Goal: Task Accomplishment & Management: Use online tool/utility

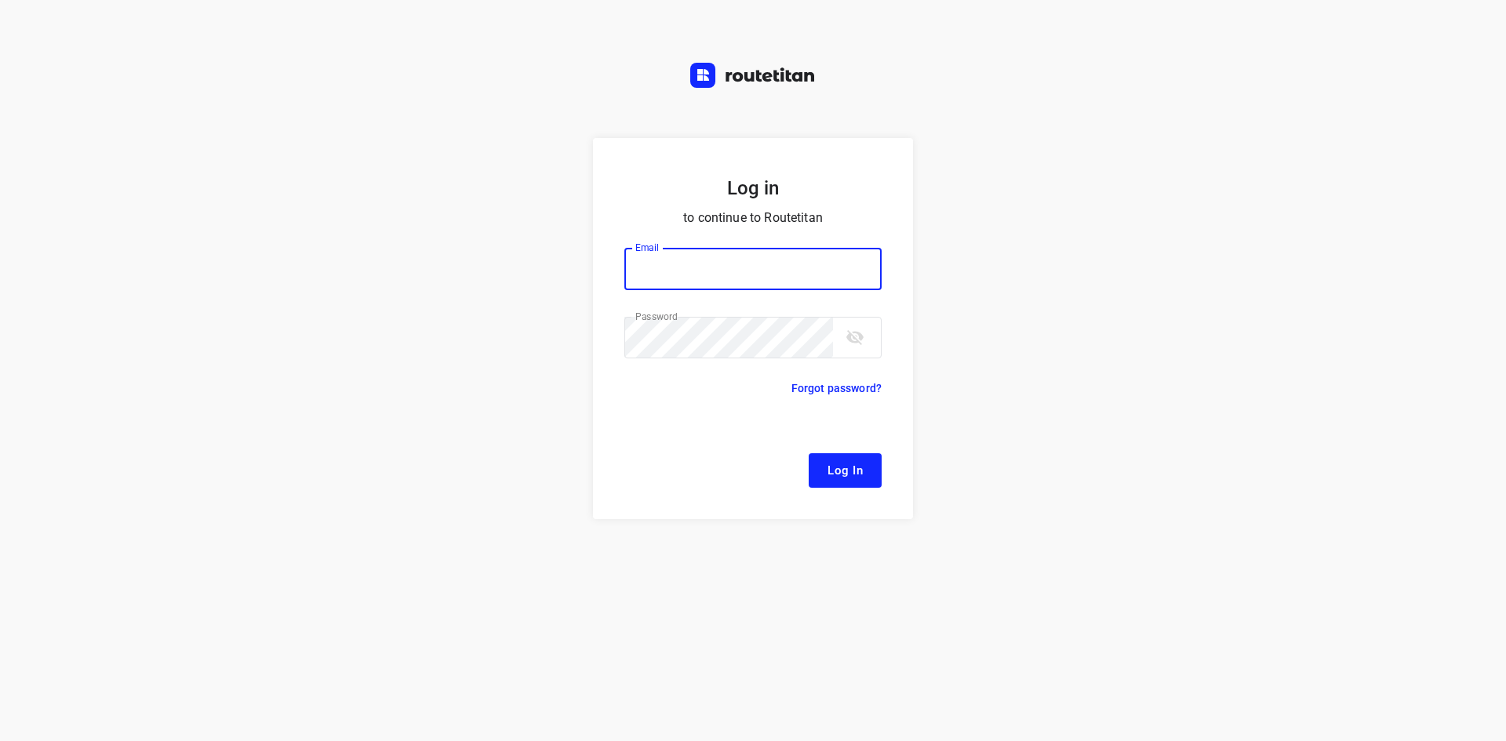
type input "remco@fruitopjewerk.nl"
click at [837, 474] on span "Log In" at bounding box center [844, 470] width 35 height 20
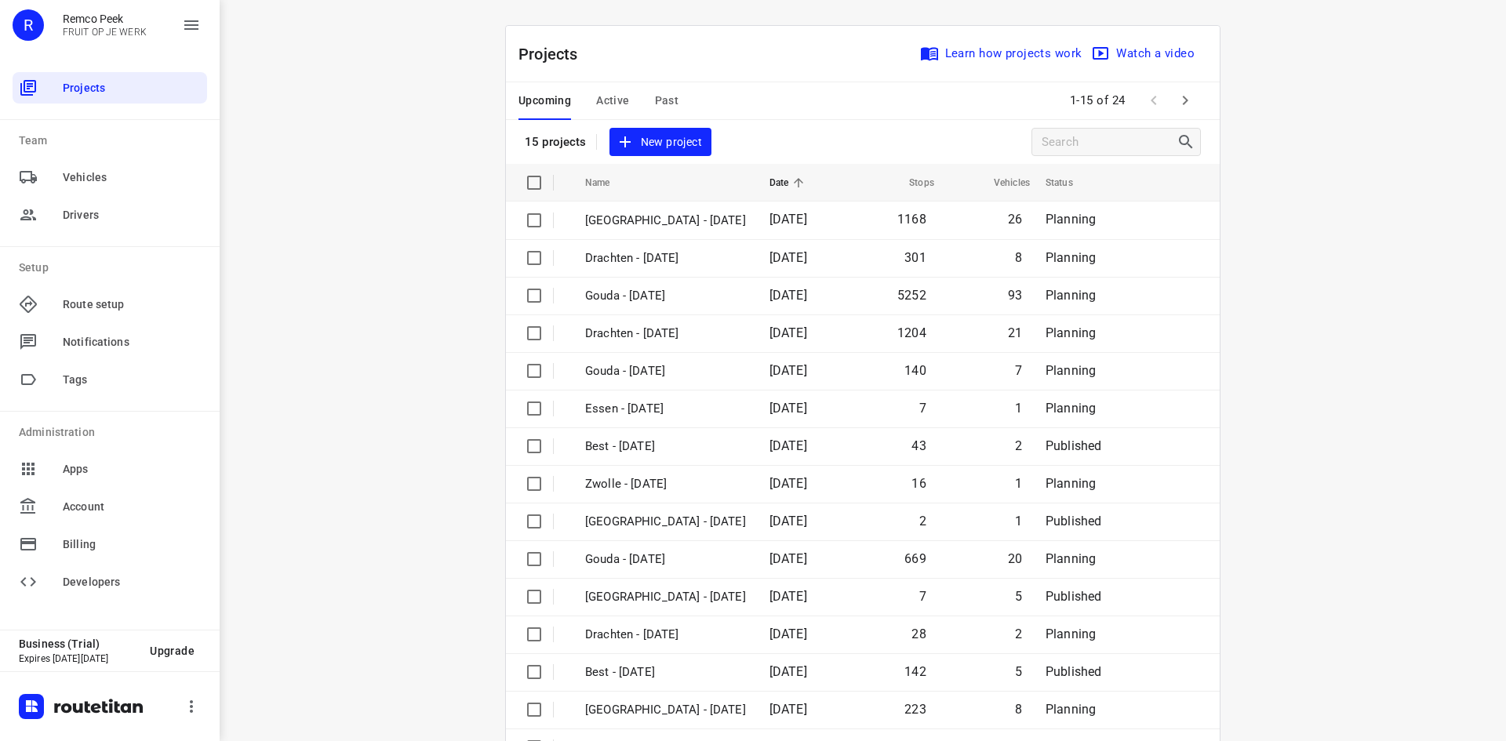
click at [602, 95] on span "Active" at bounding box center [612, 101] width 33 height 20
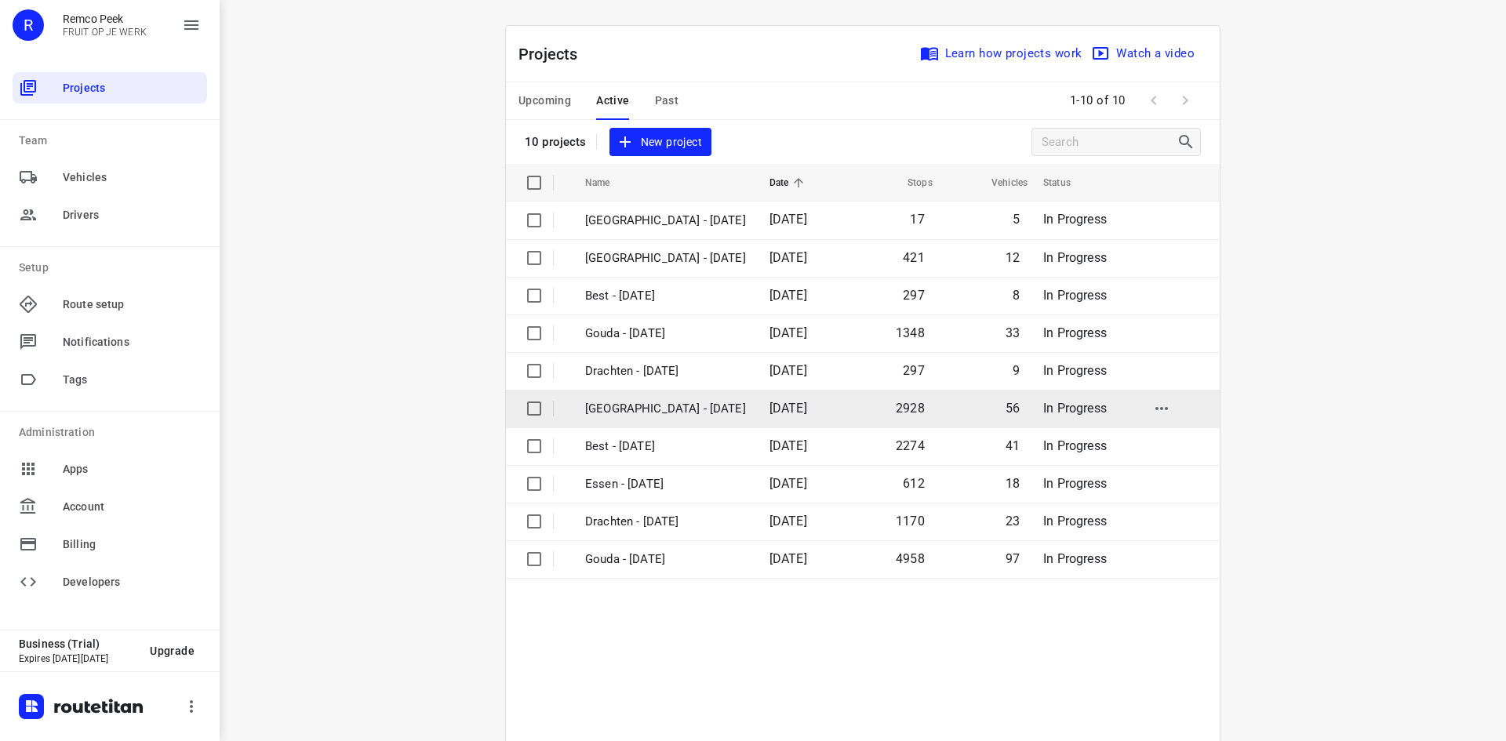
click at [623, 401] on p "[GEOGRAPHIC_DATA] - [DATE]" at bounding box center [665, 409] width 161 height 18
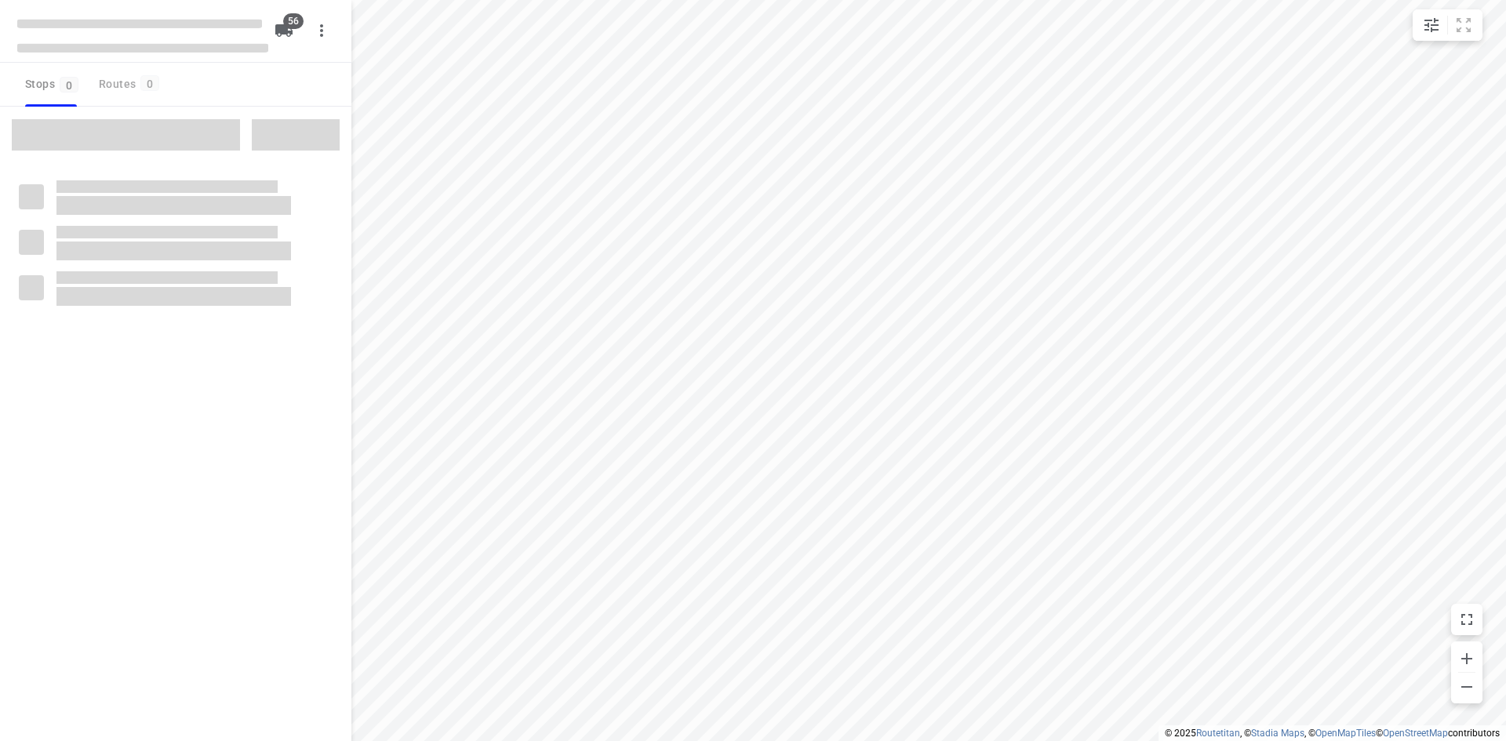
checkbox input "true"
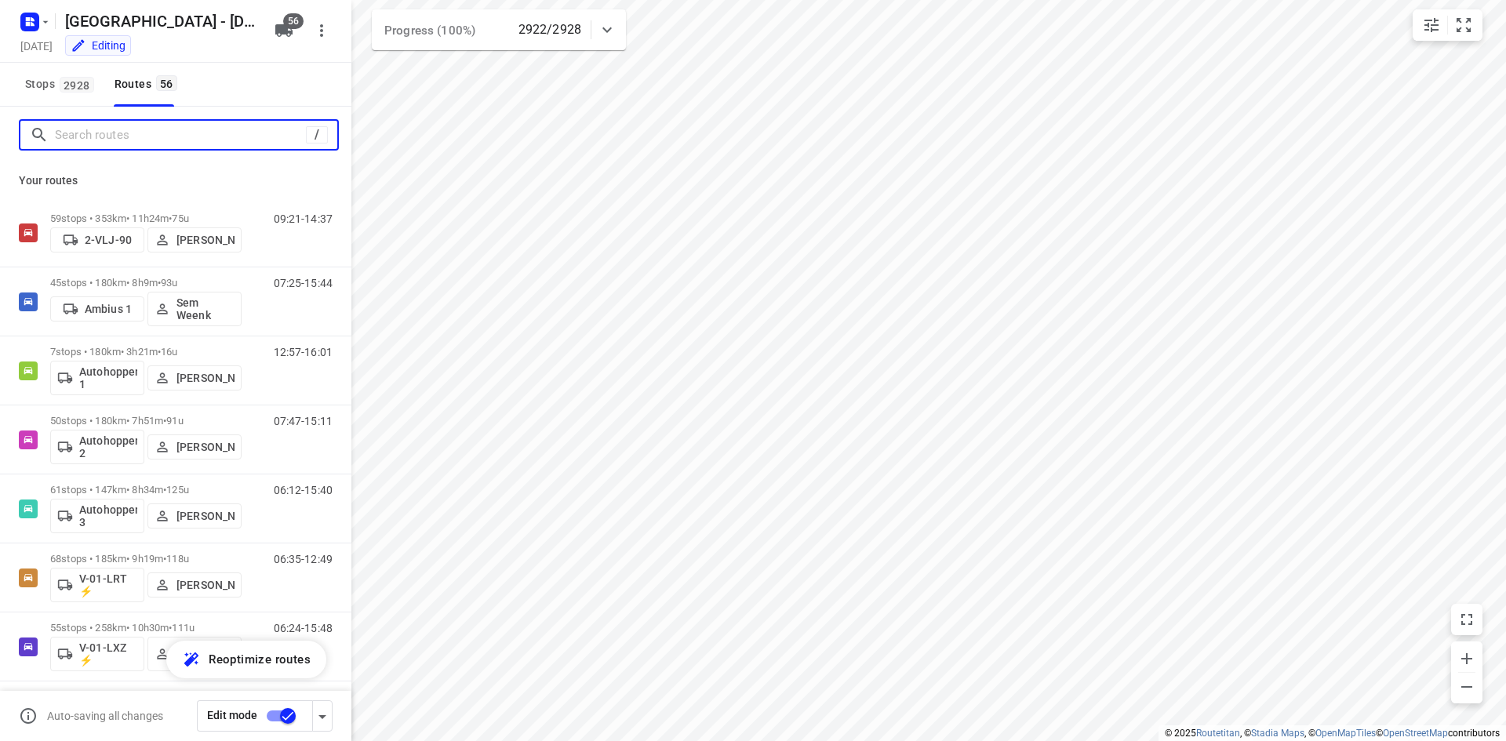
click at [119, 133] on input "Search routes" at bounding box center [180, 135] width 251 height 24
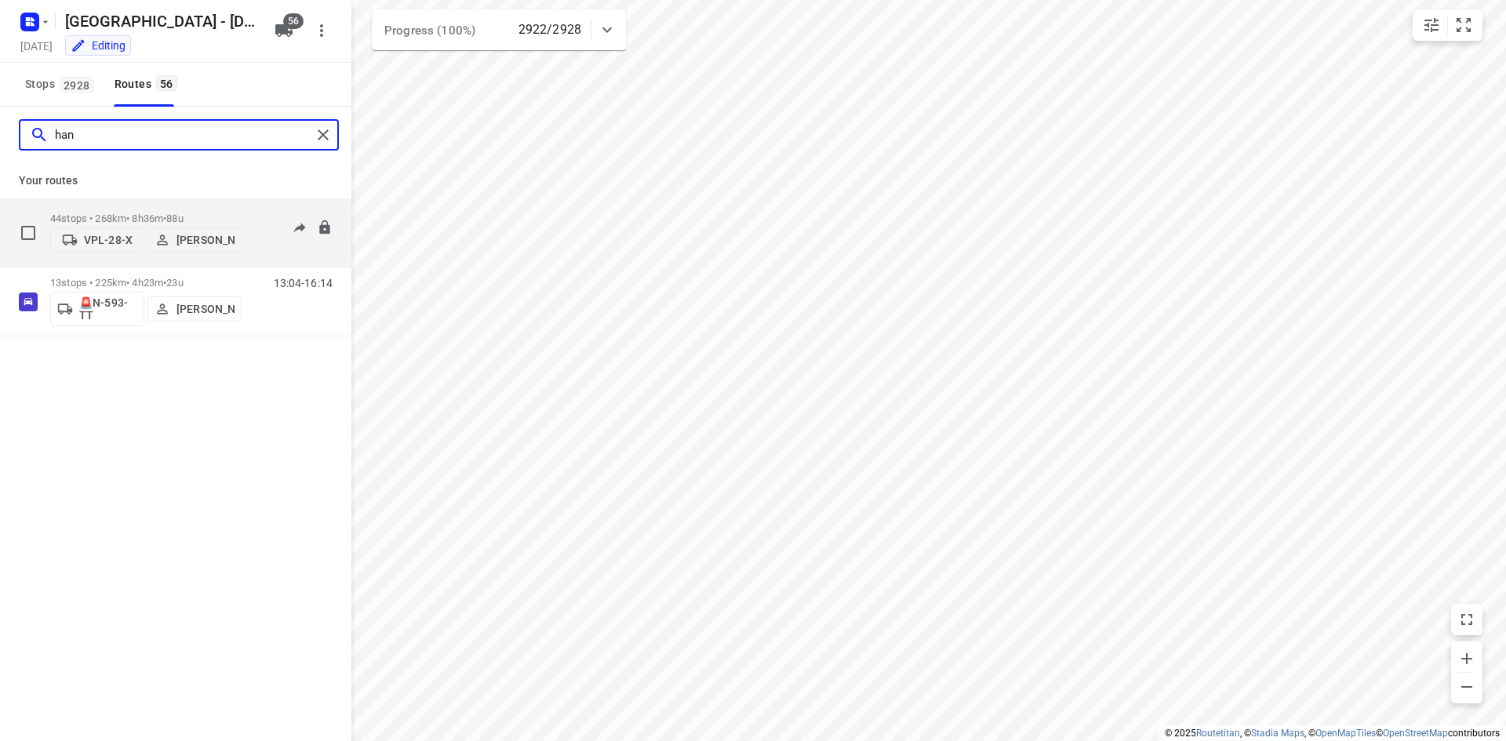
type input "han"
click at [257, 238] on div "06:39-13:43" at bounding box center [293, 236] width 78 height 48
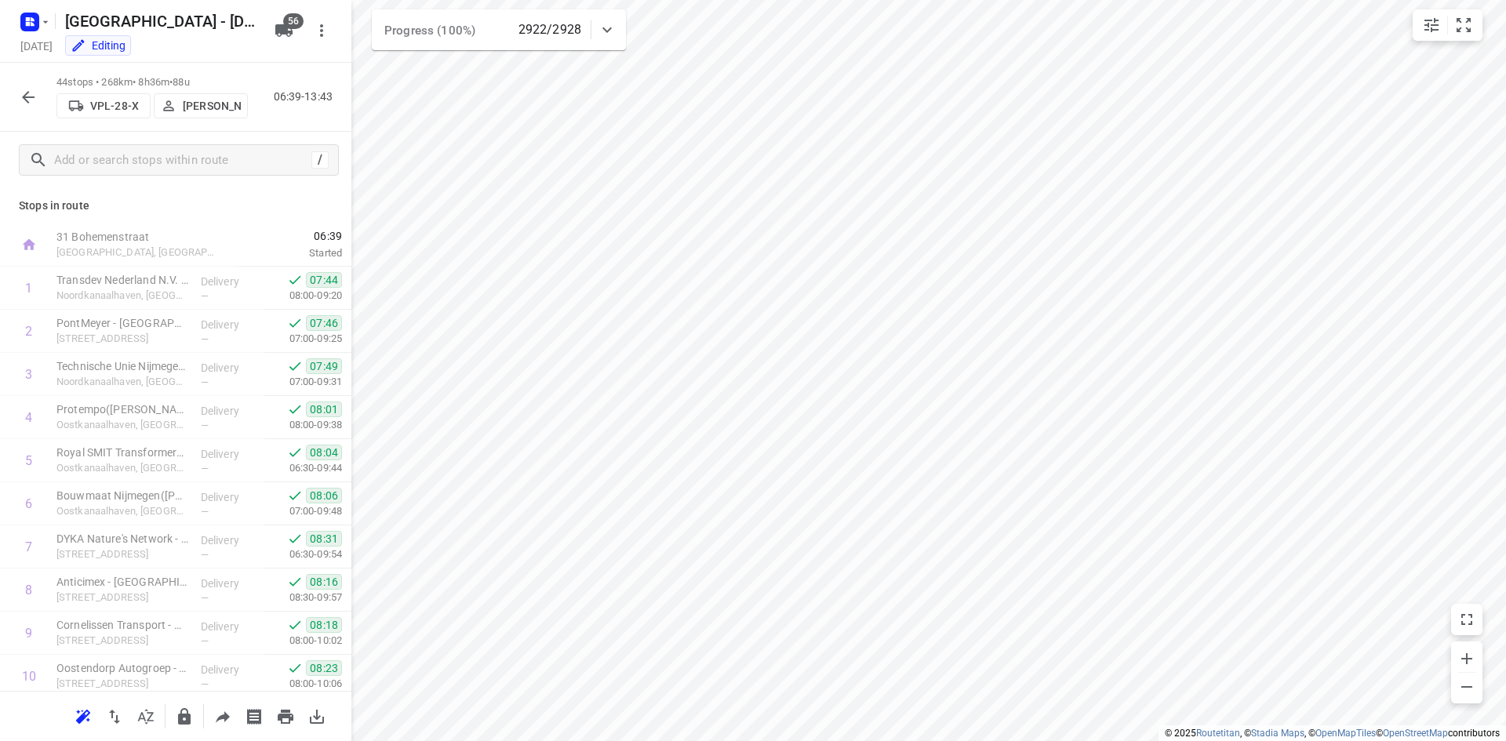
click at [37, 107] on button "button" at bounding box center [28, 97] width 31 height 31
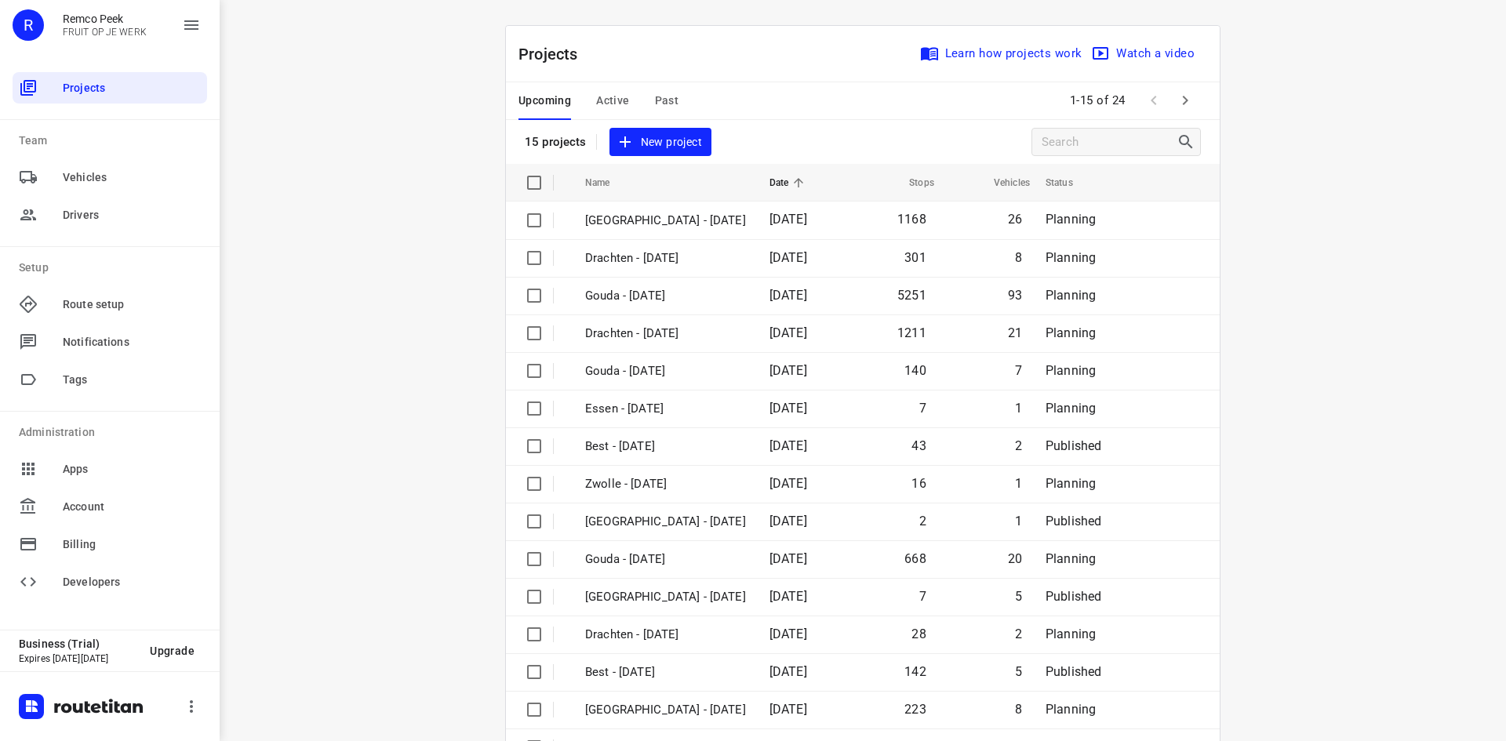
click at [1353, 85] on div "i © 2025 Routetitan , © Stadia Maps , © OpenMapTiles © OpenStreetMap contributo…" at bounding box center [863, 370] width 1286 height 741
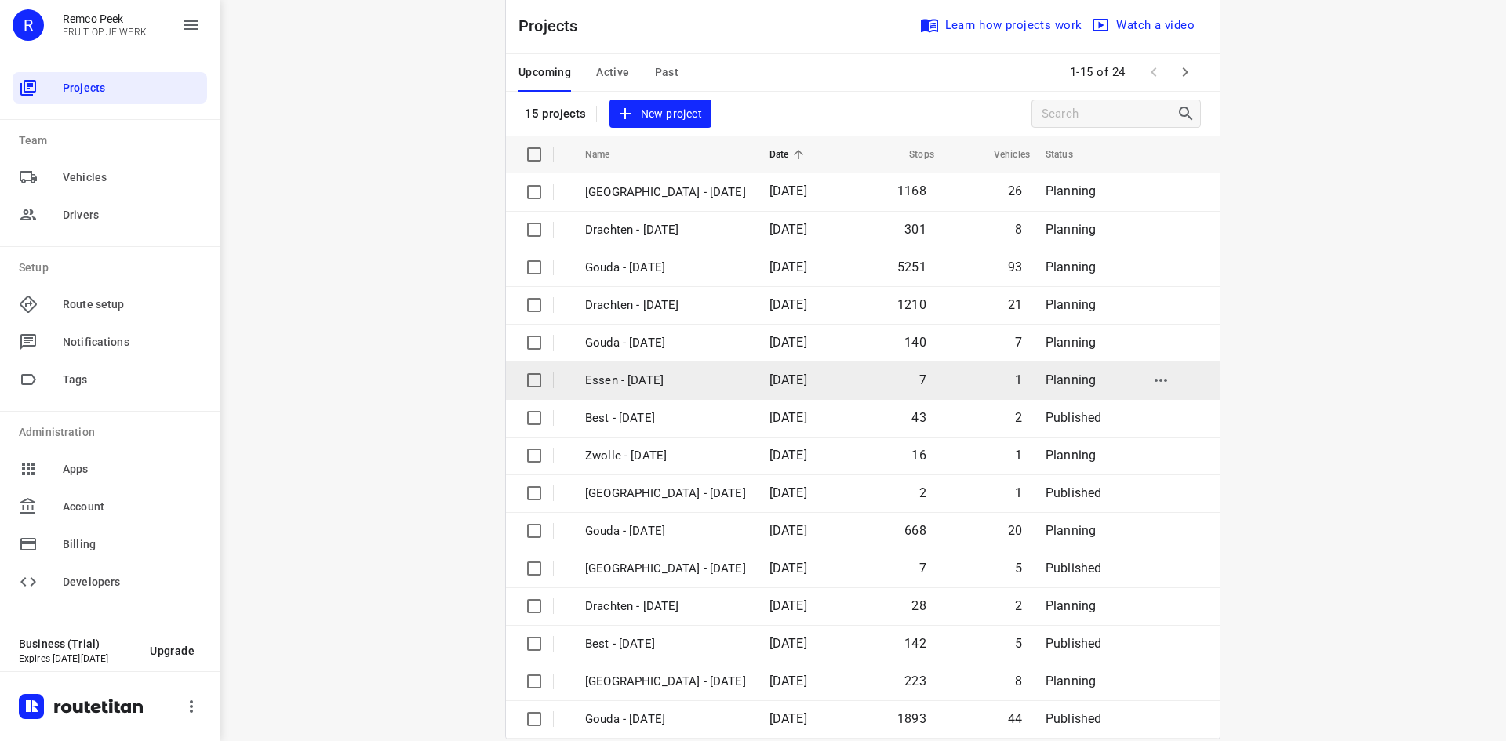
scroll to position [52, 0]
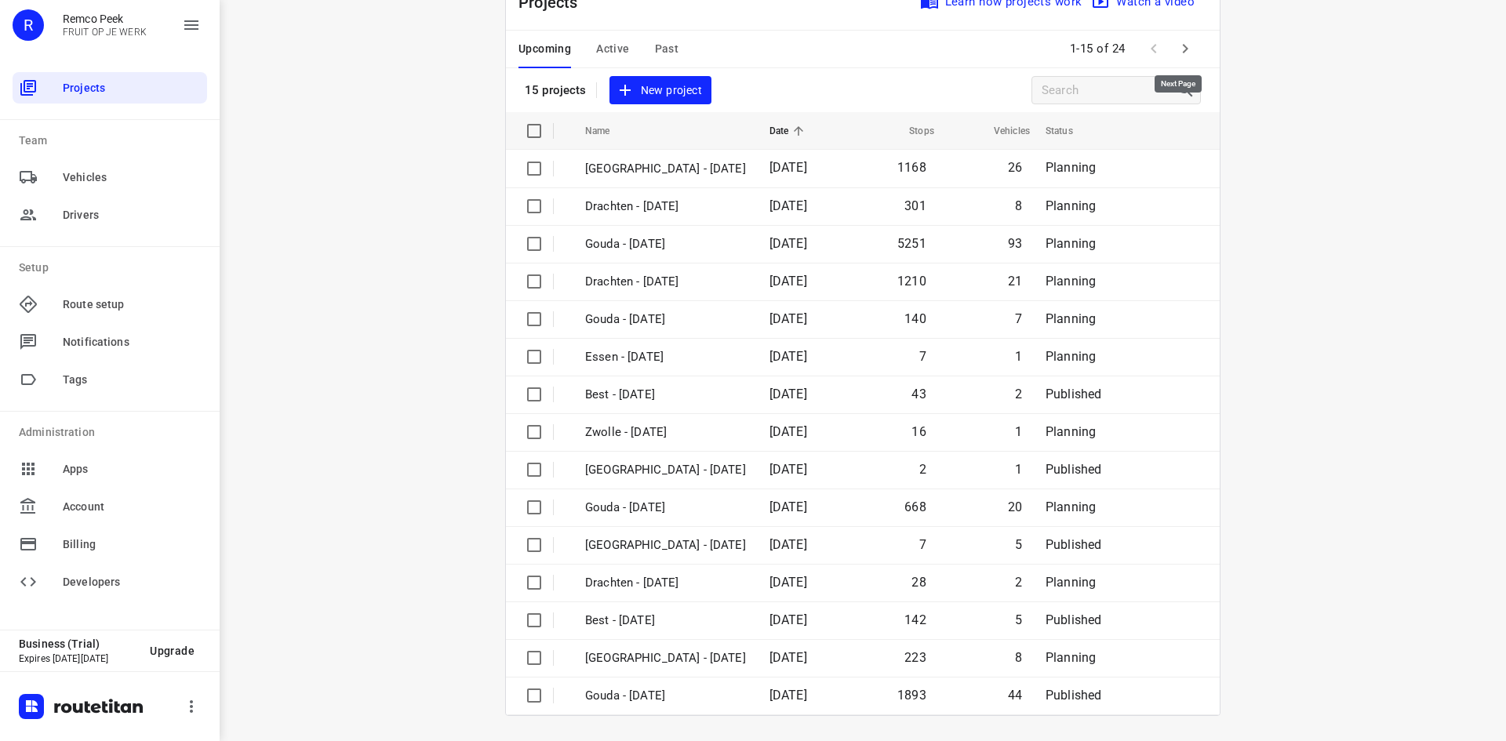
click at [1178, 44] on icon "button" at bounding box center [1184, 48] width 19 height 19
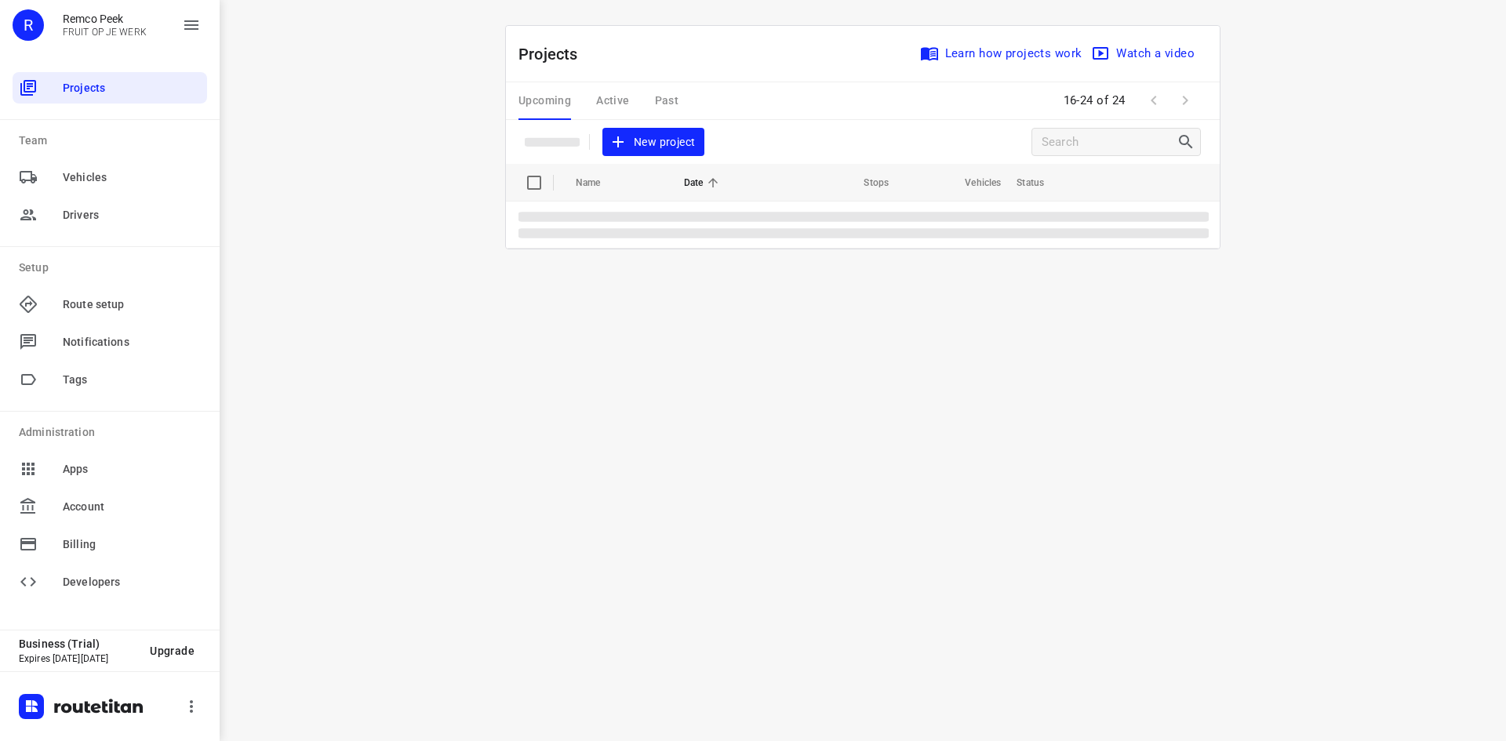
scroll to position [0, 0]
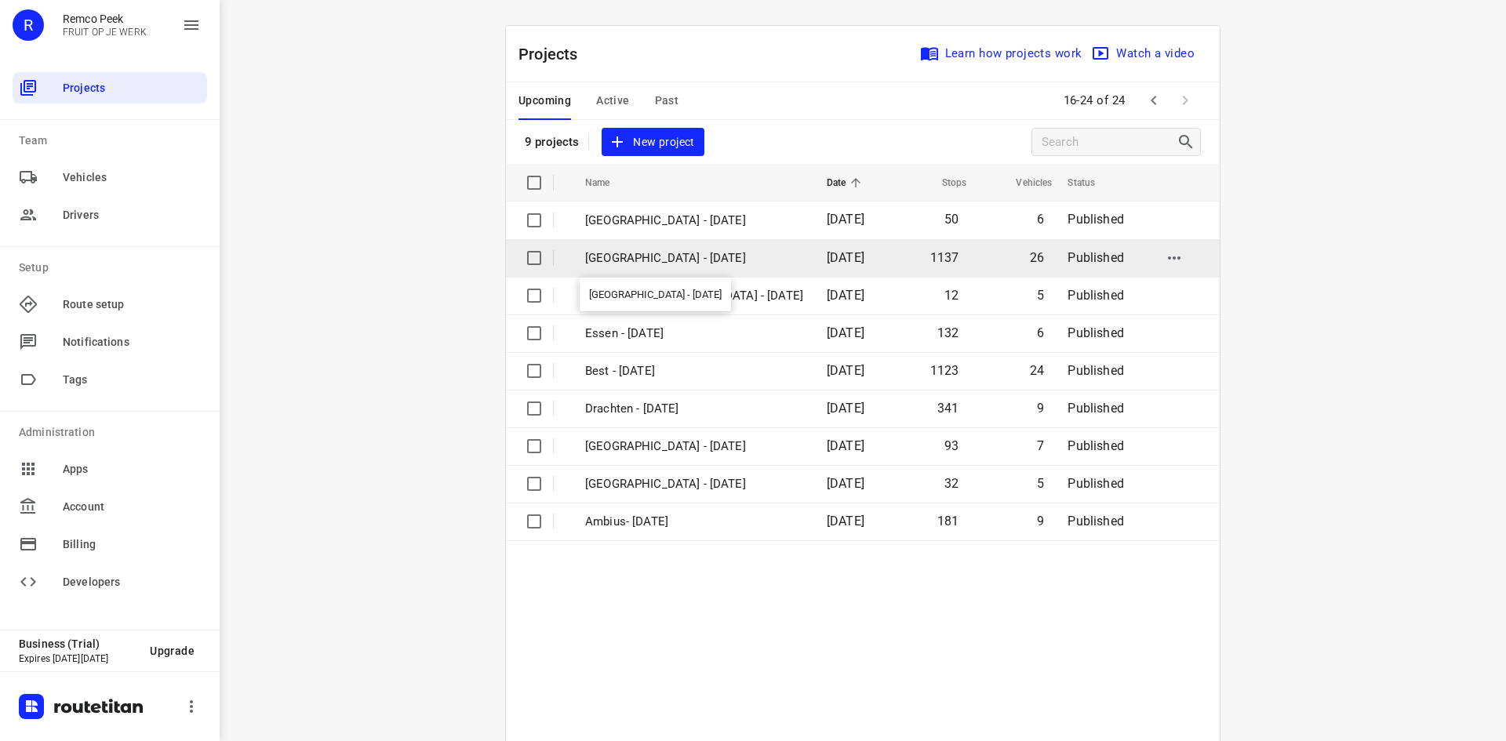
click at [671, 252] on p "[GEOGRAPHIC_DATA] - [DATE]" at bounding box center [694, 258] width 218 height 18
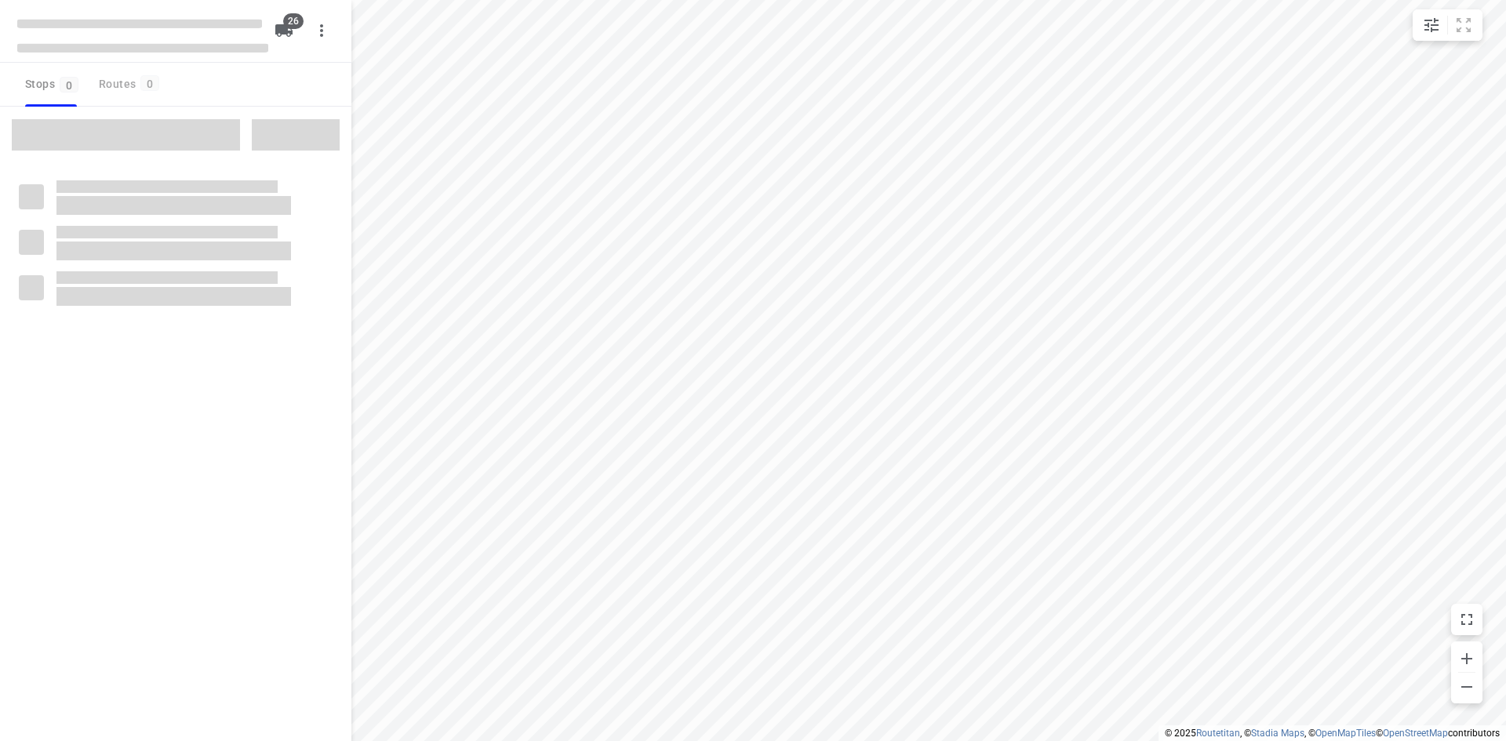
checkbox input "true"
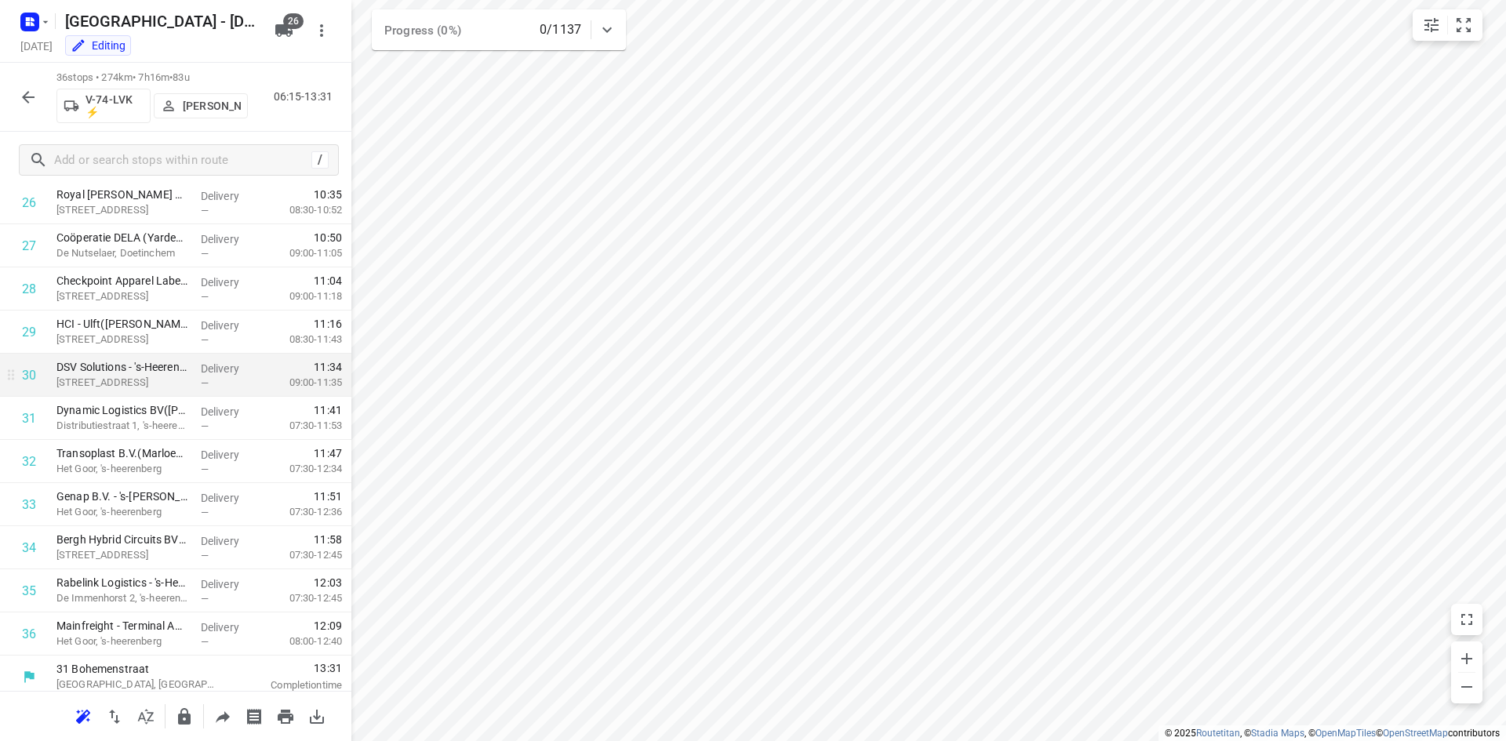
scroll to position [1171, 0]
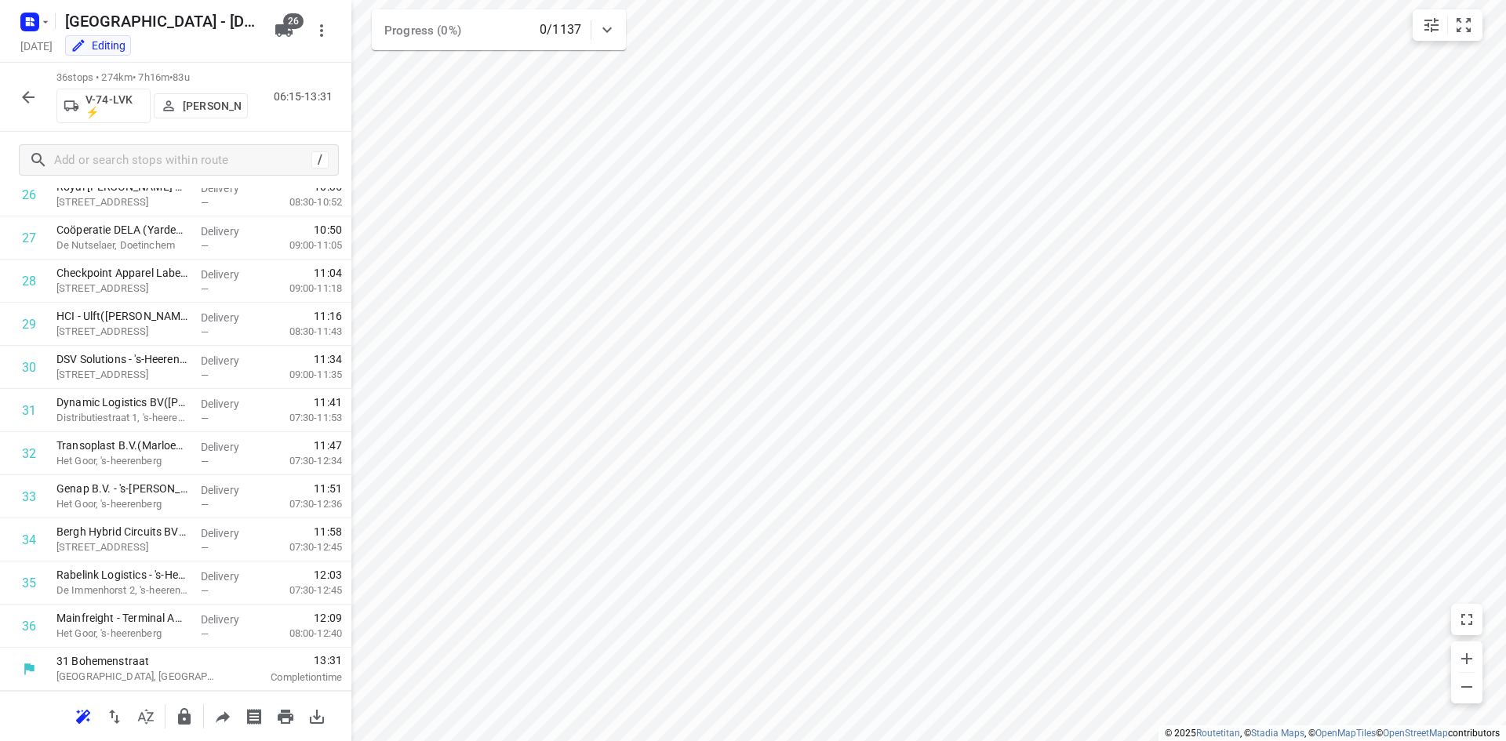
click at [32, 89] on icon "button" at bounding box center [28, 97] width 19 height 19
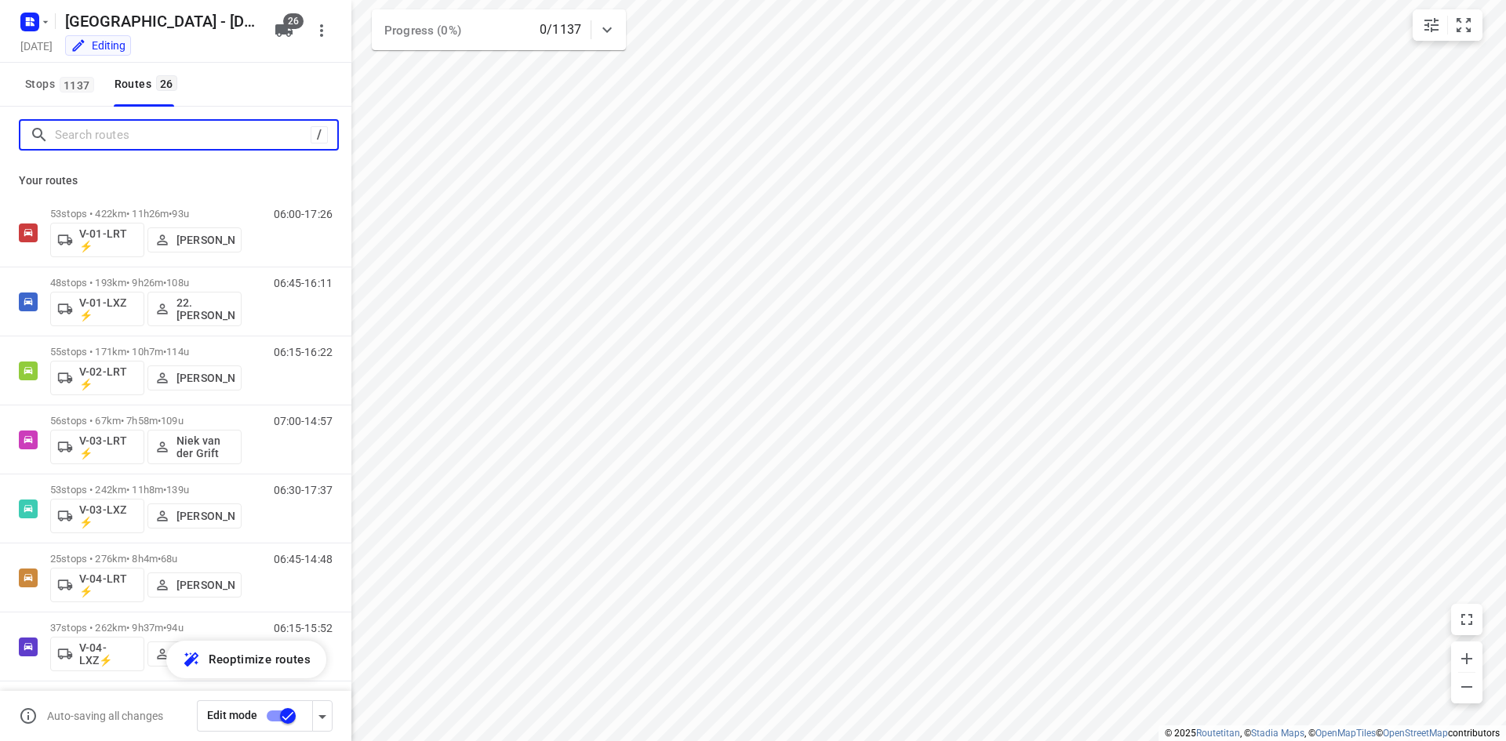
click at [189, 130] on input "Search routes" at bounding box center [183, 135] width 256 height 24
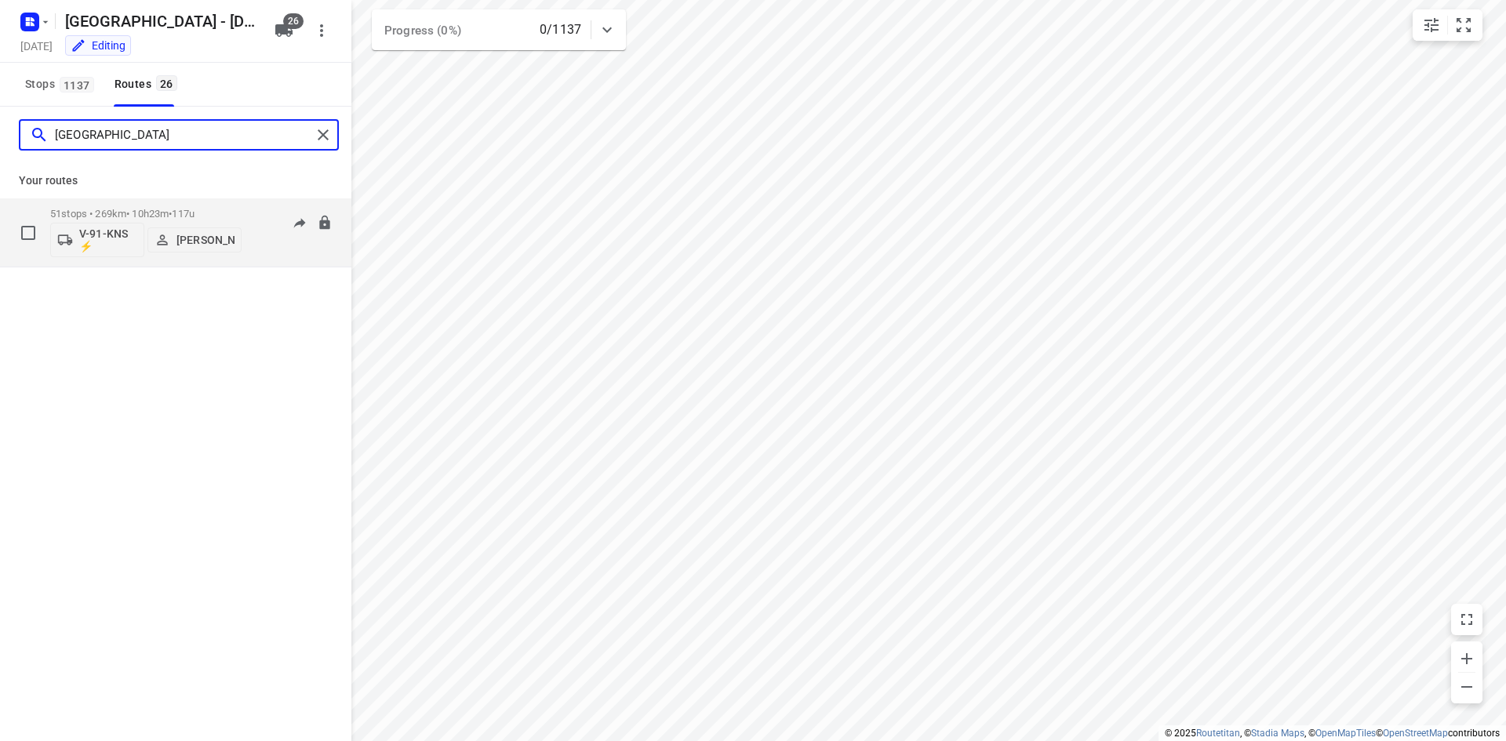
type input "milan"
click at [274, 252] on div "06:15-16:38" at bounding box center [293, 236] width 78 height 57
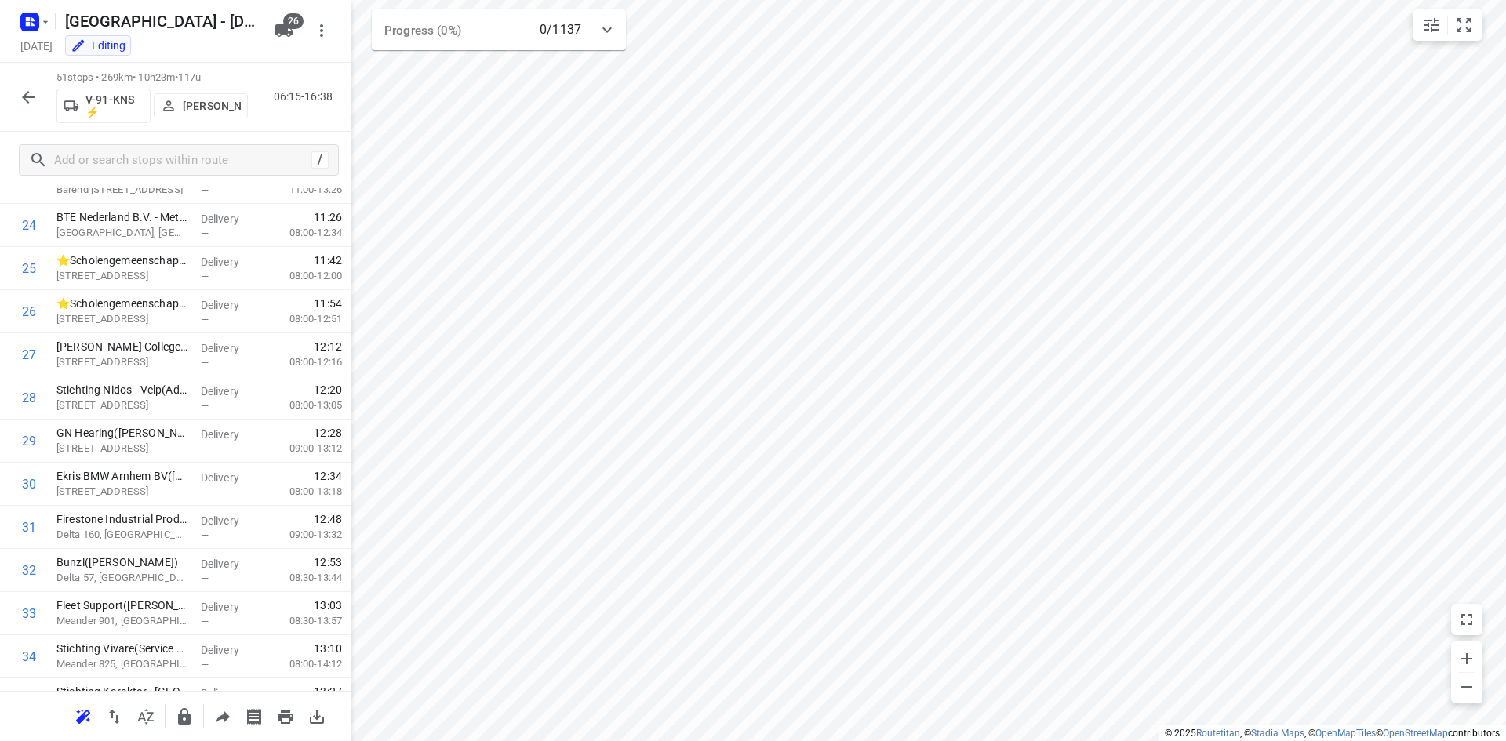
scroll to position [0, 0]
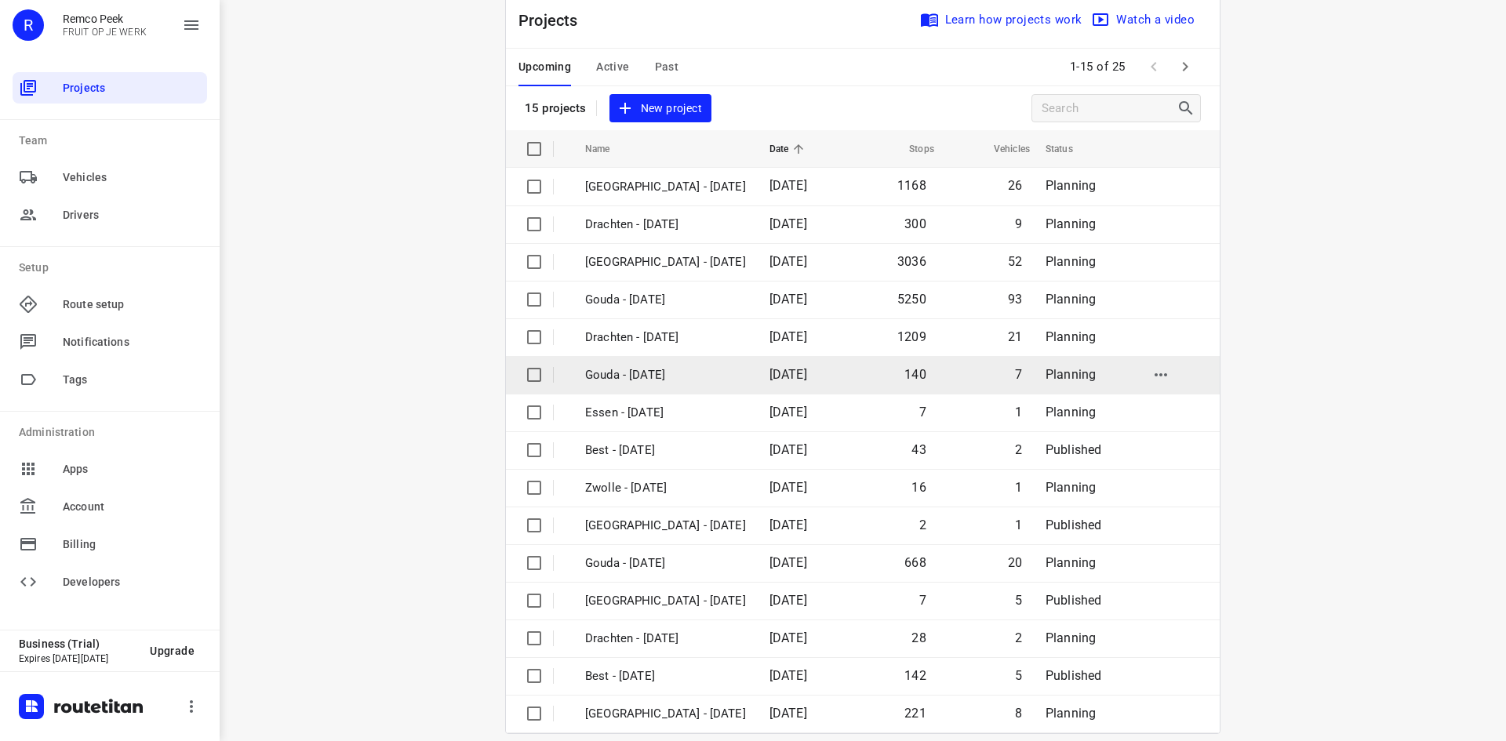
scroll to position [52, 0]
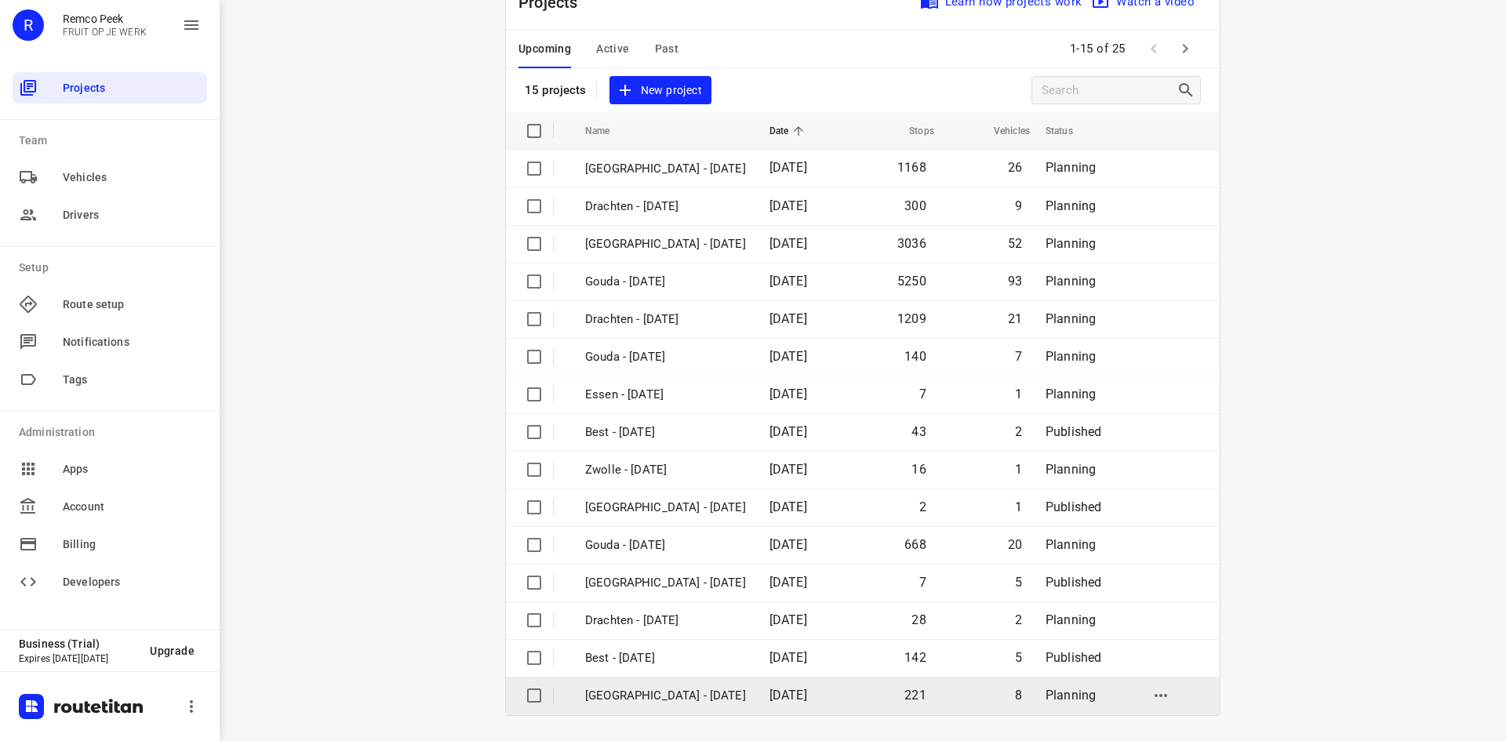
click at [672, 693] on p "[GEOGRAPHIC_DATA] - [DATE]" at bounding box center [665, 696] width 161 height 18
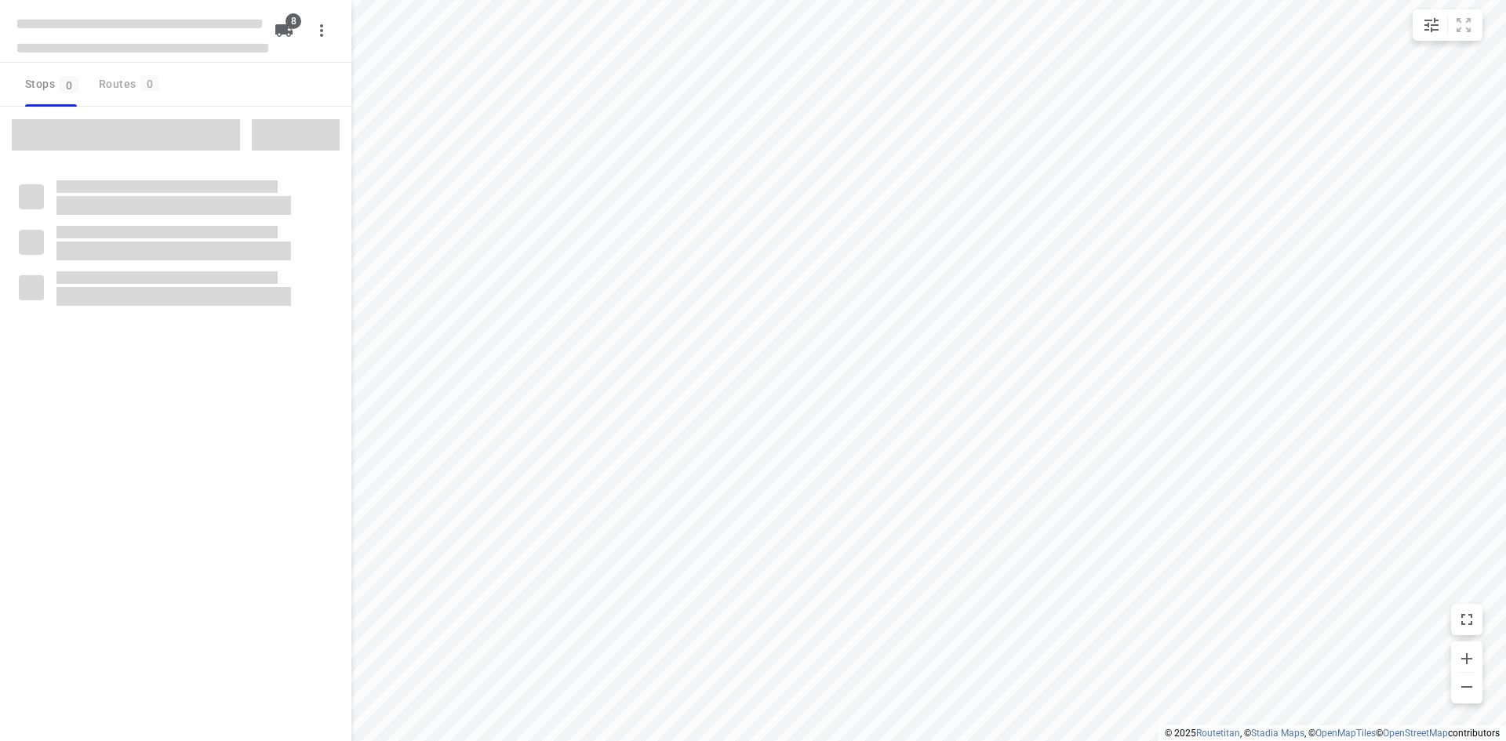
checkbox input "true"
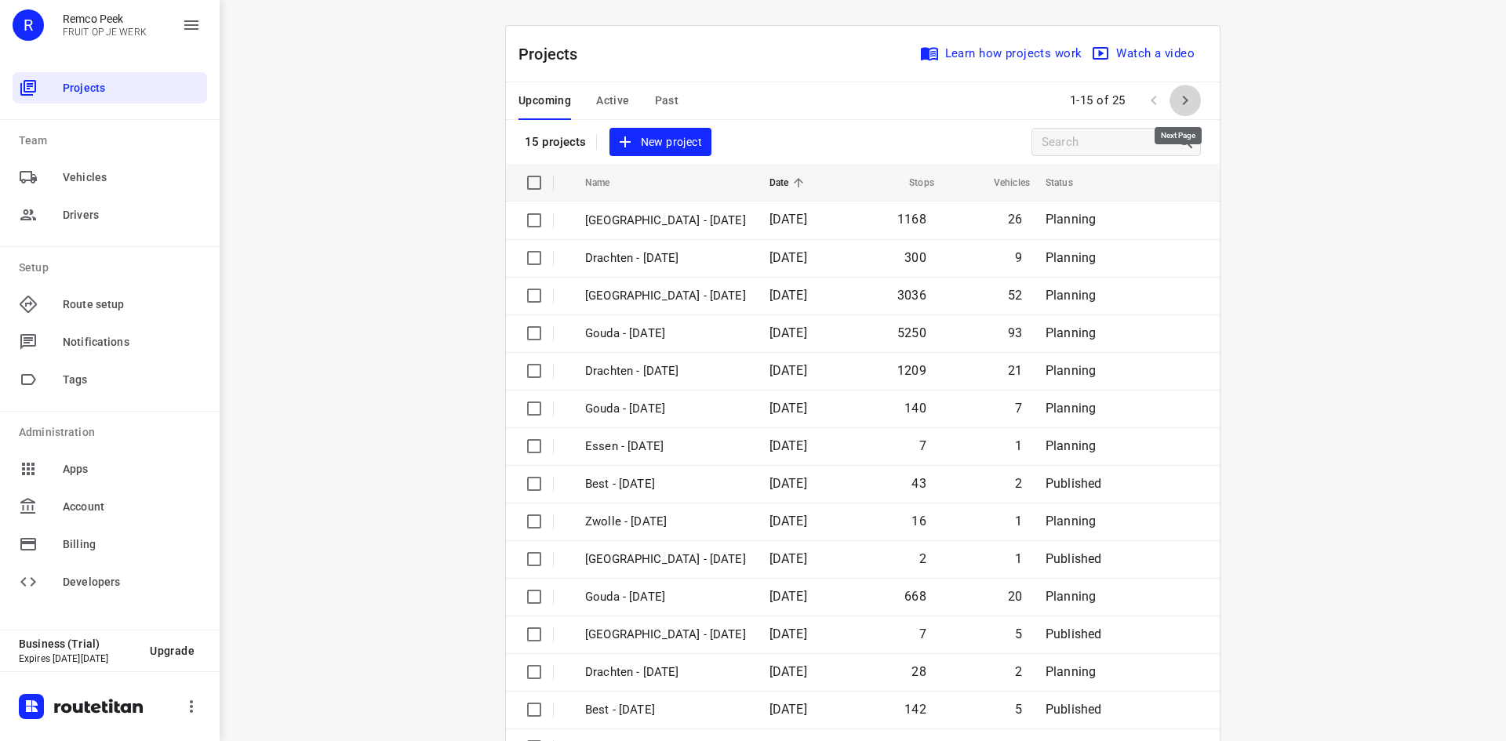
click at [1183, 99] on icon "button" at bounding box center [1184, 100] width 19 height 19
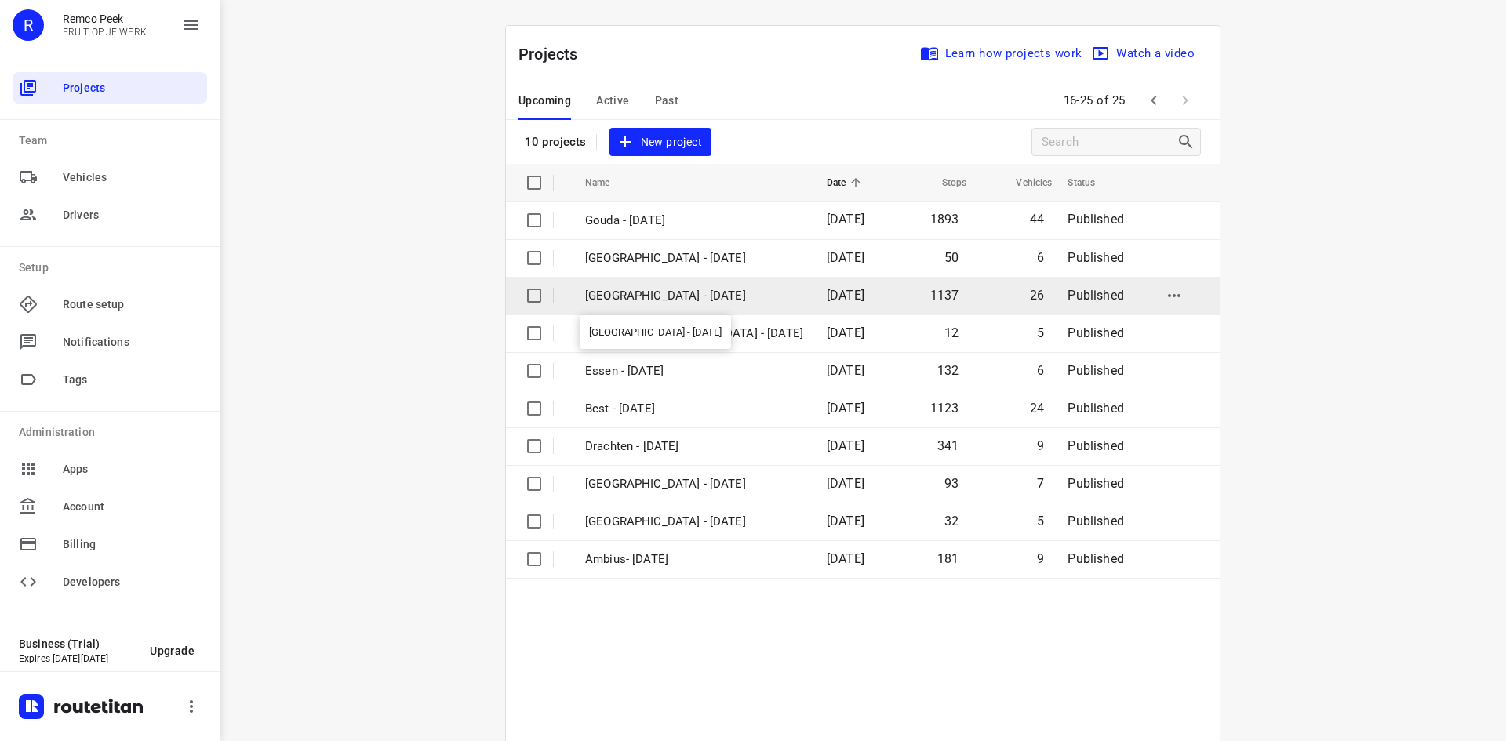
click at [692, 295] on p "[GEOGRAPHIC_DATA] - [DATE]" at bounding box center [694, 296] width 218 height 18
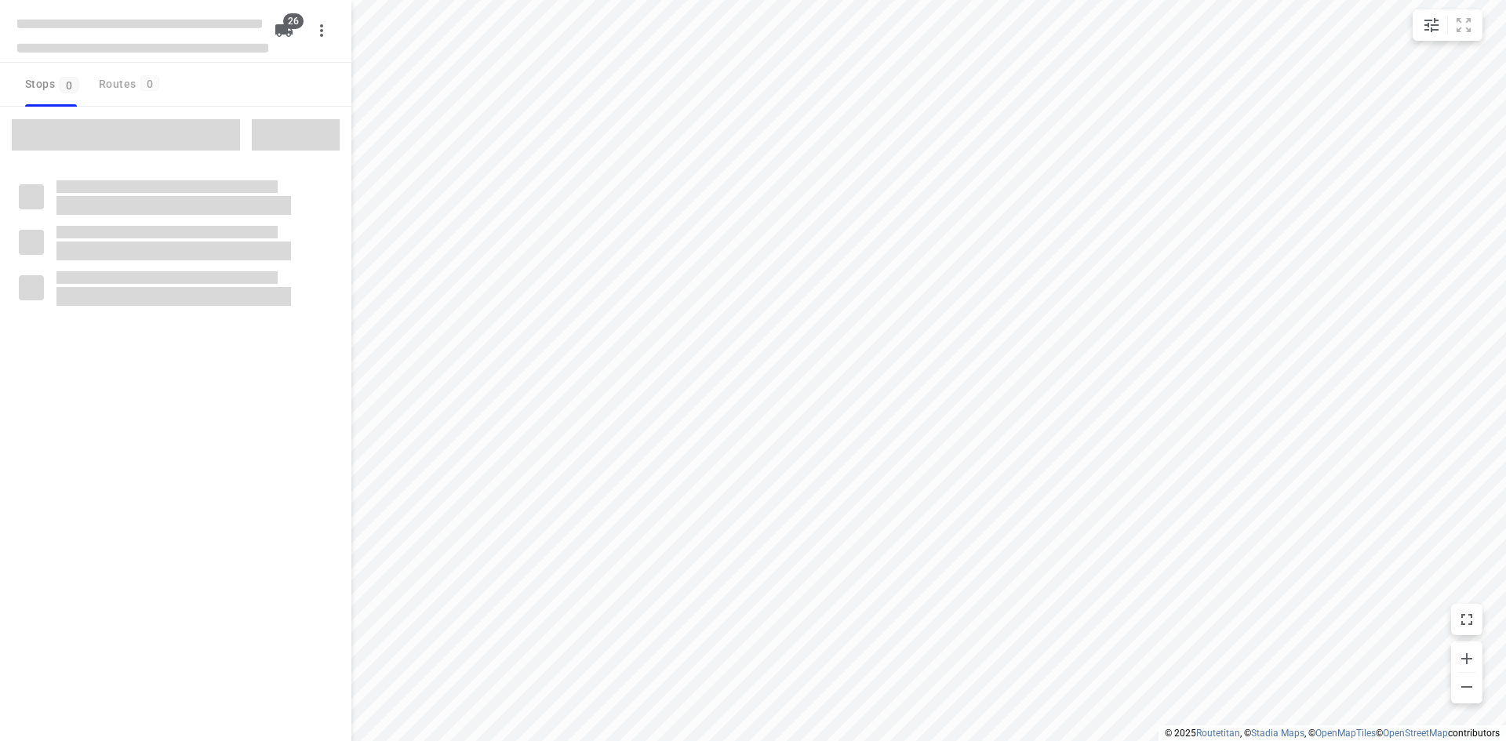
checkbox input "true"
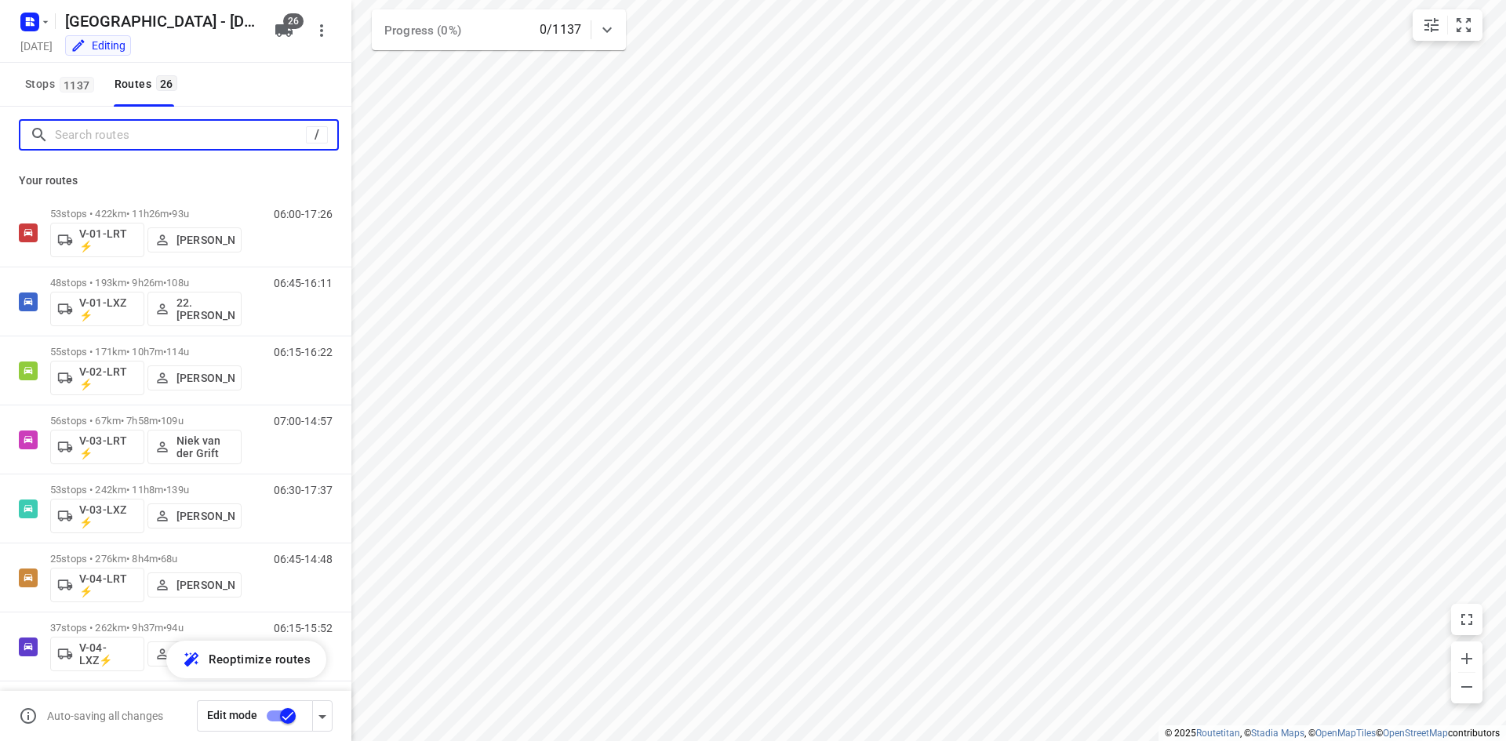
click at [140, 138] on input "Search routes" at bounding box center [180, 135] width 251 height 24
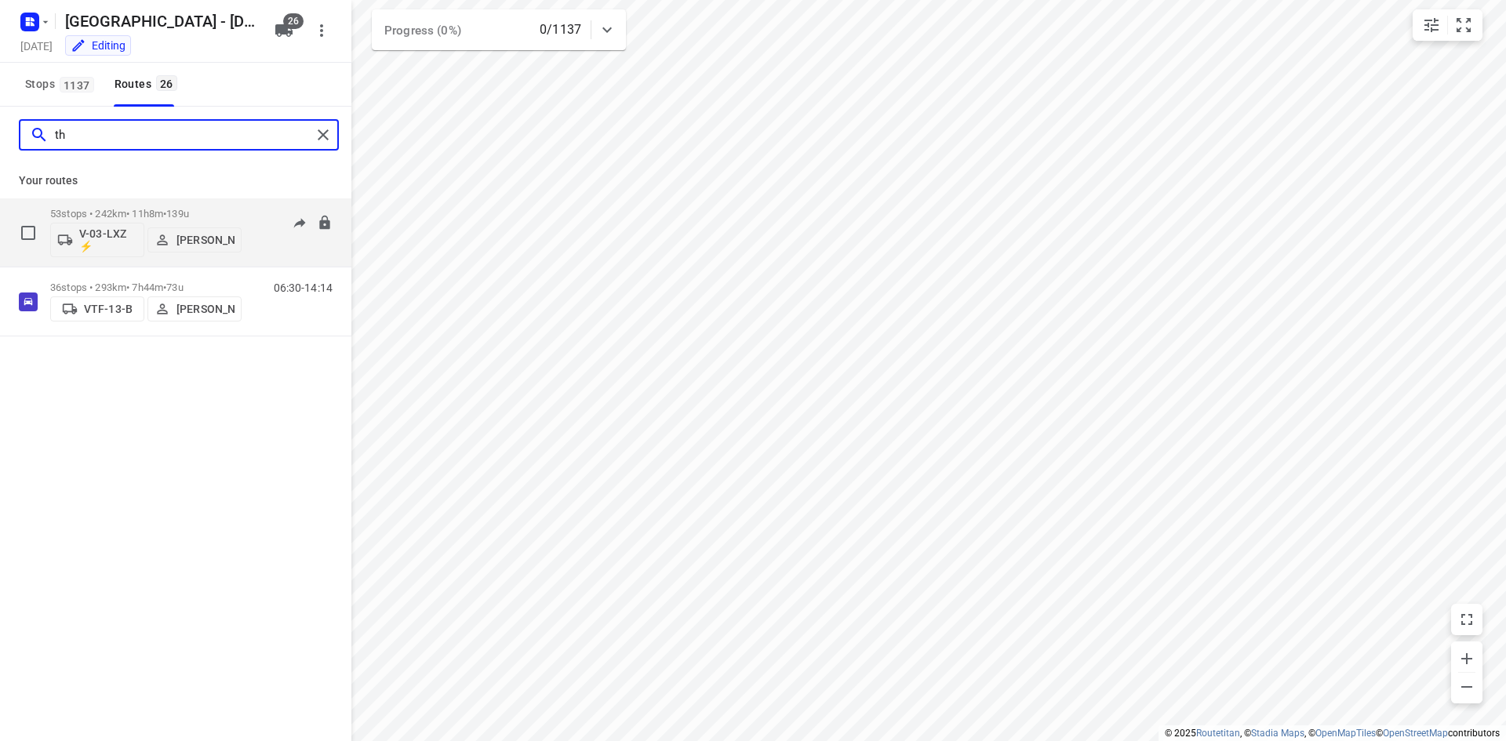
type input "th"
click at [257, 238] on div "06:30-17:37" at bounding box center [293, 236] width 78 height 57
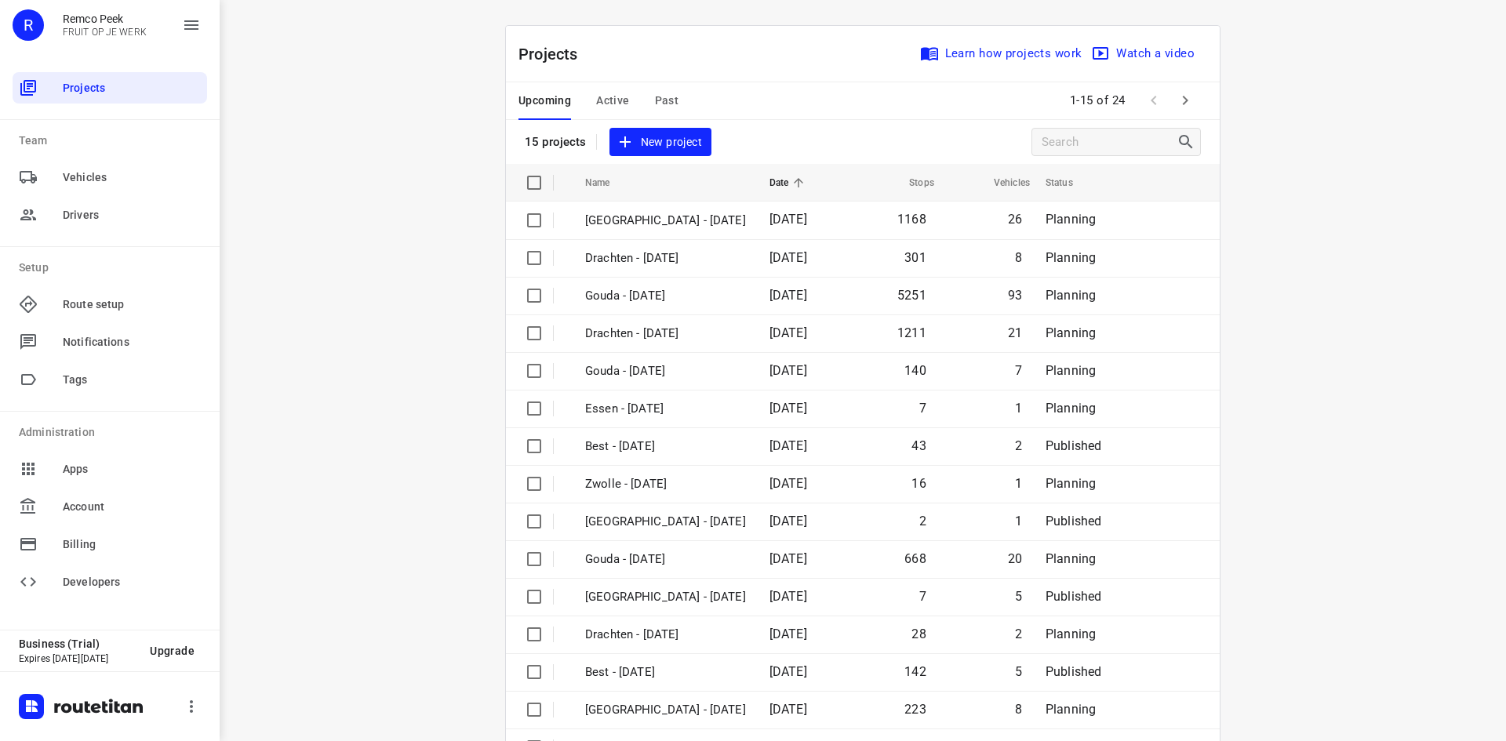
drag, startPoint x: 783, startPoint y: 107, endPoint x: 765, endPoint y: 97, distance: 20.3
click at [783, 107] on div "Upcoming Active Past 1-15 of 24" at bounding box center [863, 101] width 714 height 38
click at [351, 146] on div "i © 2025 Routetitan , © Stadia Maps , © OpenMapTiles © OpenStreetMap contributo…" at bounding box center [863, 370] width 1286 height 741
